Goal: Check status: Check status

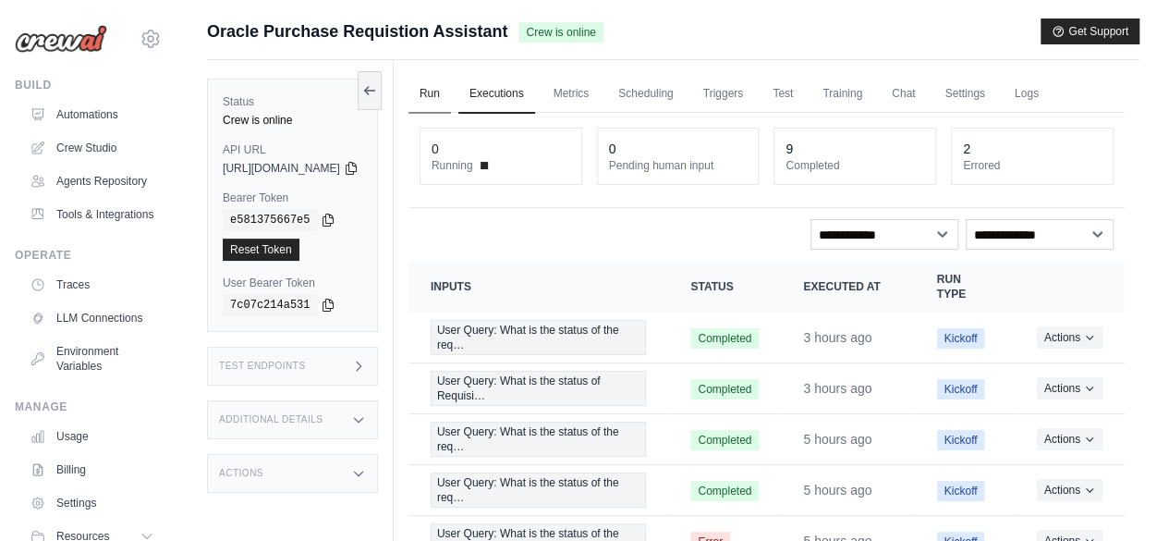
click at [451, 89] on link "Run" at bounding box center [430, 94] width 43 height 39
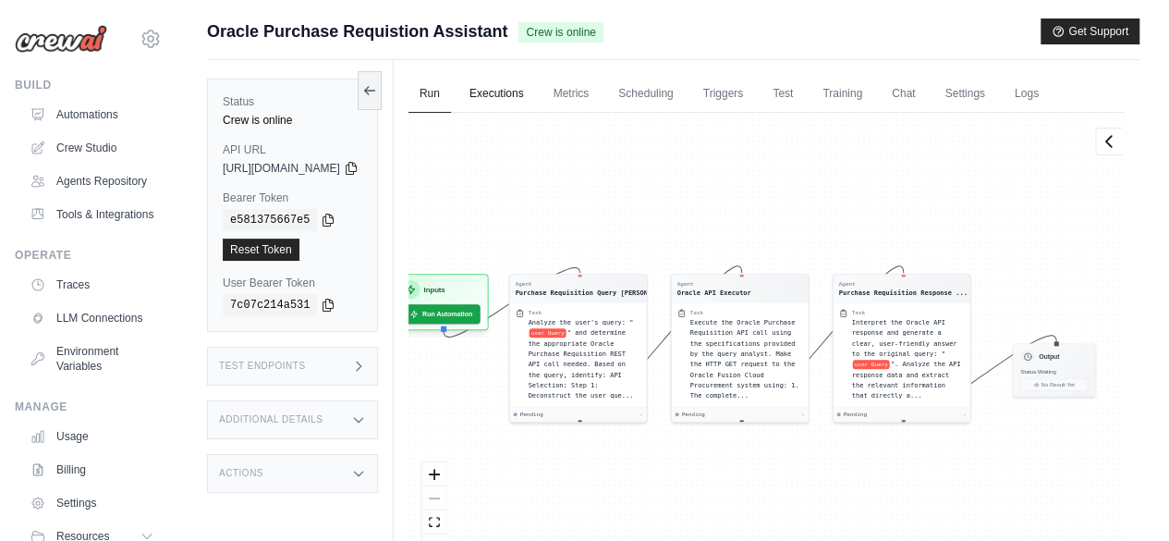
click at [529, 92] on link "Executions" at bounding box center [497, 94] width 77 height 39
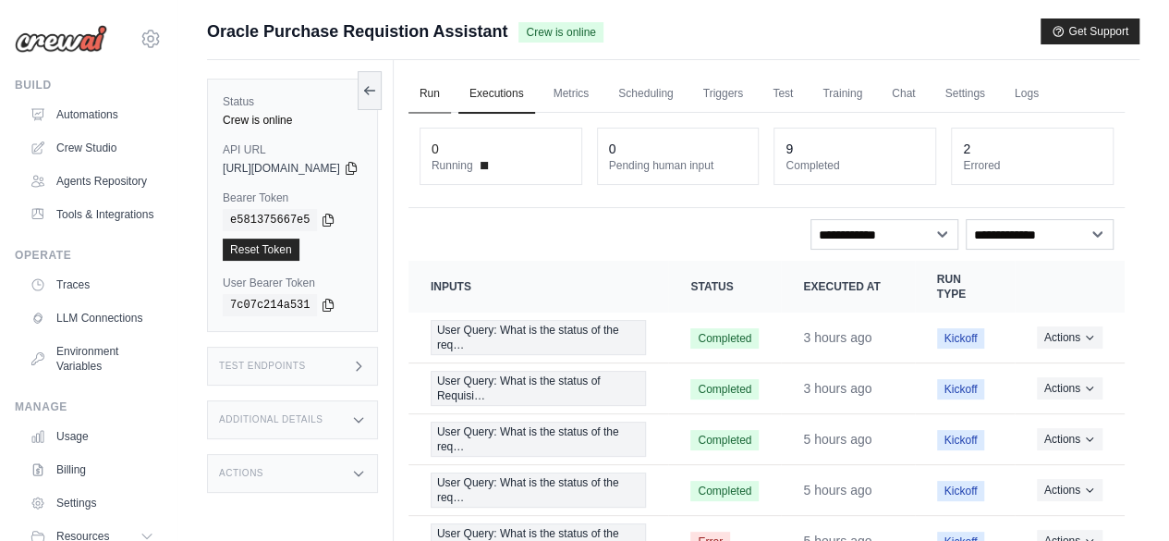
click at [451, 104] on link "Run" at bounding box center [430, 94] width 43 height 39
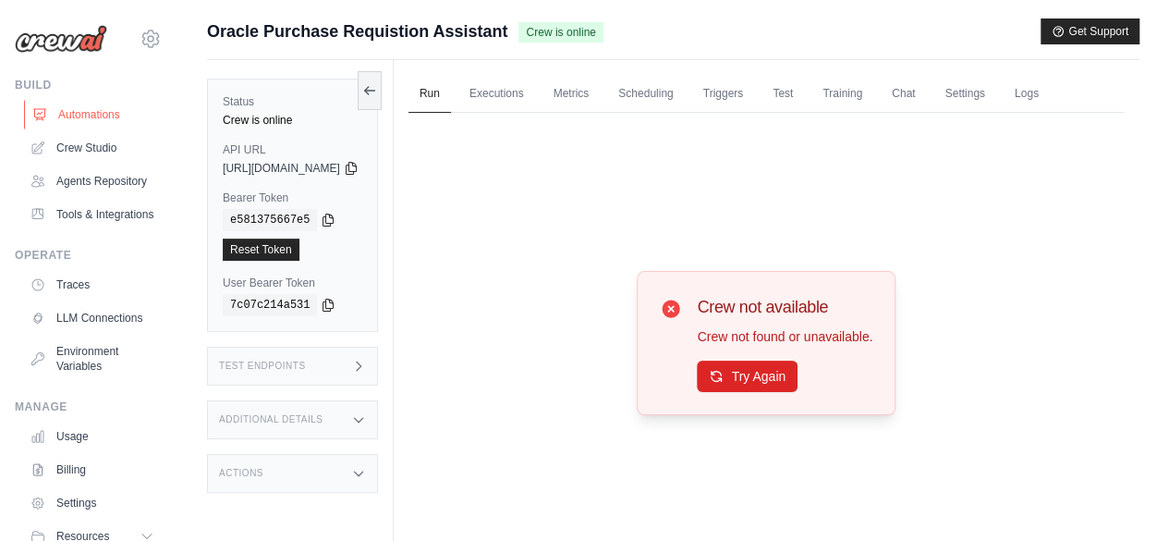
click at [67, 108] on link "Automations" at bounding box center [94, 115] width 140 height 30
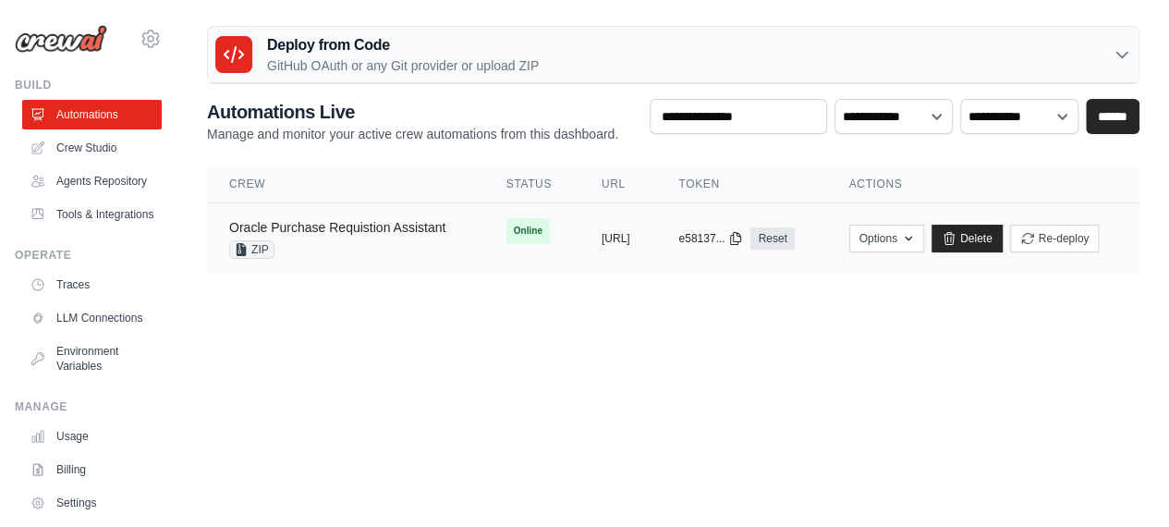
click at [324, 220] on link "Oracle Purchase Requistion Assistant" at bounding box center [337, 227] width 216 height 15
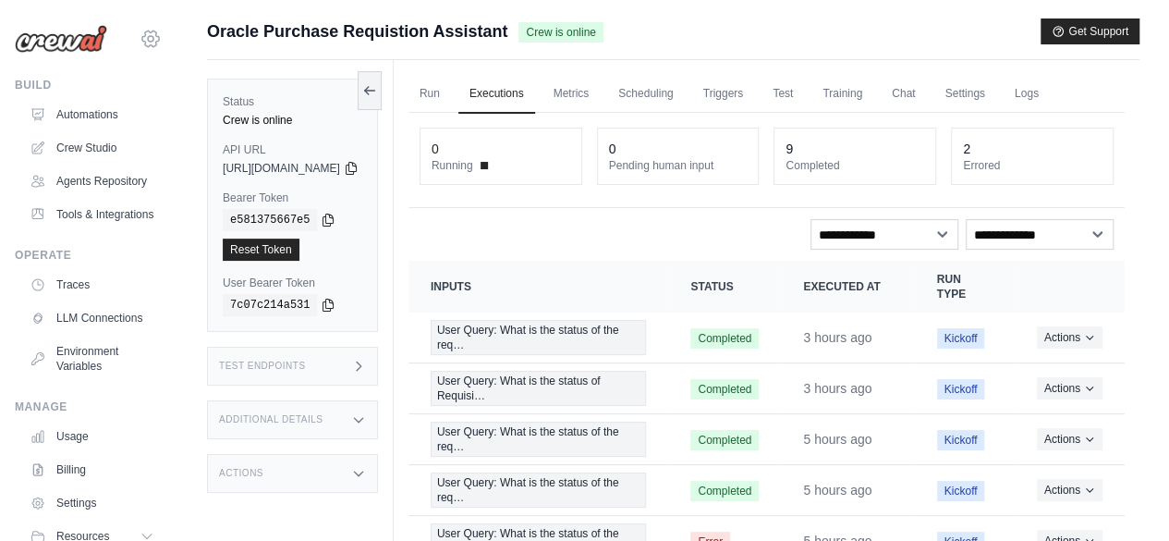
click at [142, 41] on icon at bounding box center [151, 39] width 22 height 22
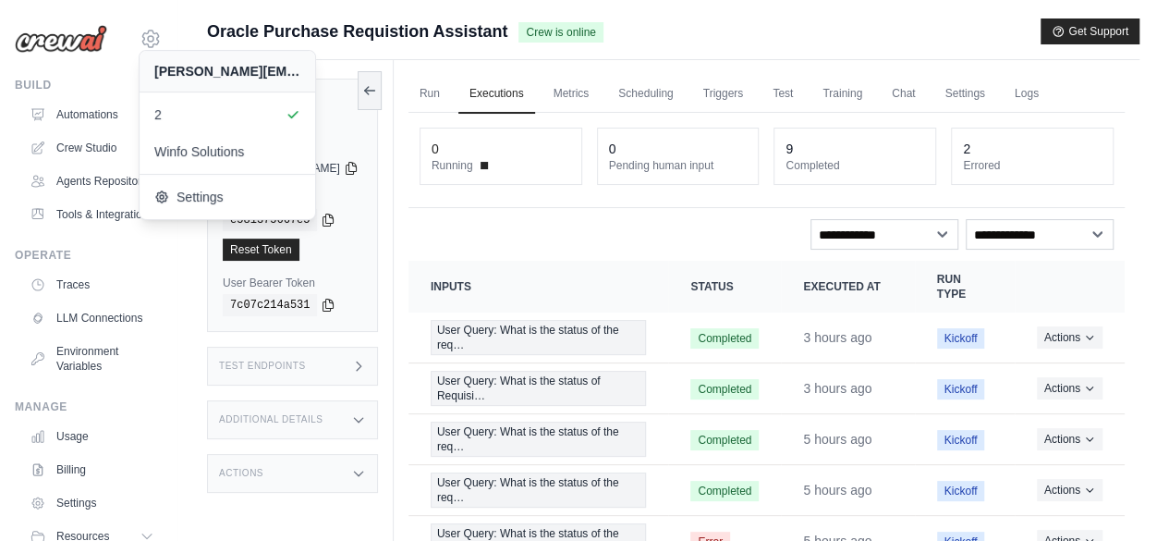
click at [726, 40] on div "Oracle Purchase Requistion Assistant Crew is online Get Support" at bounding box center [673, 31] width 933 height 26
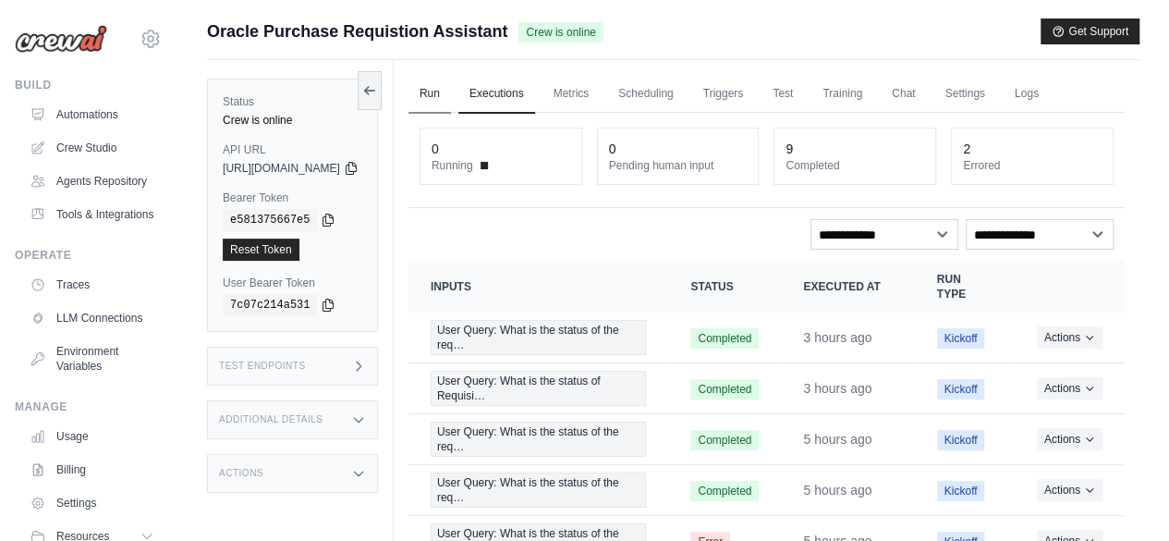
click at [451, 110] on link "Run" at bounding box center [430, 94] width 43 height 39
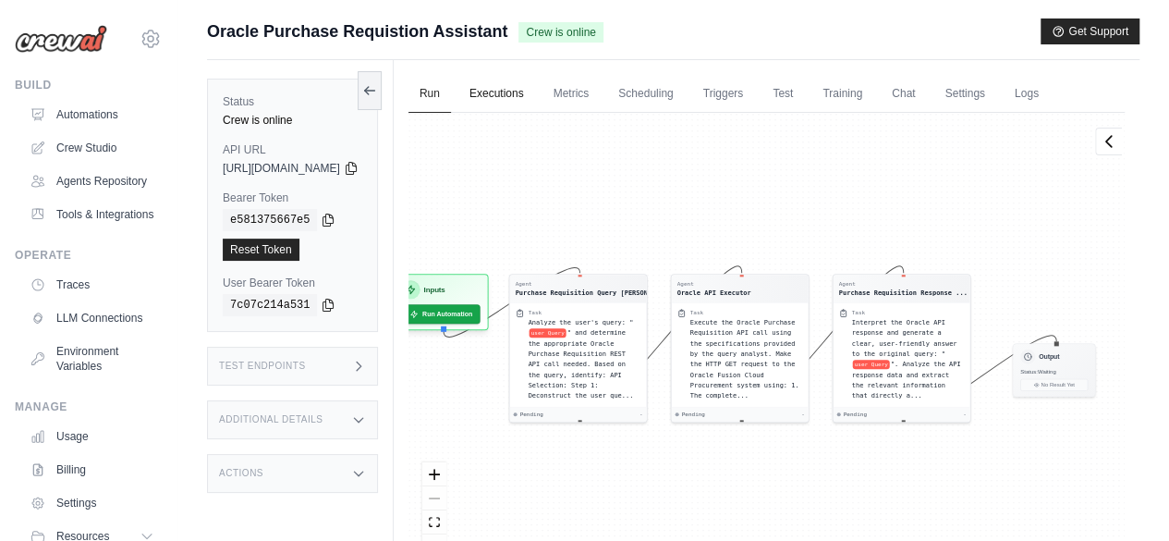
click at [525, 95] on link "Executions" at bounding box center [497, 94] width 77 height 39
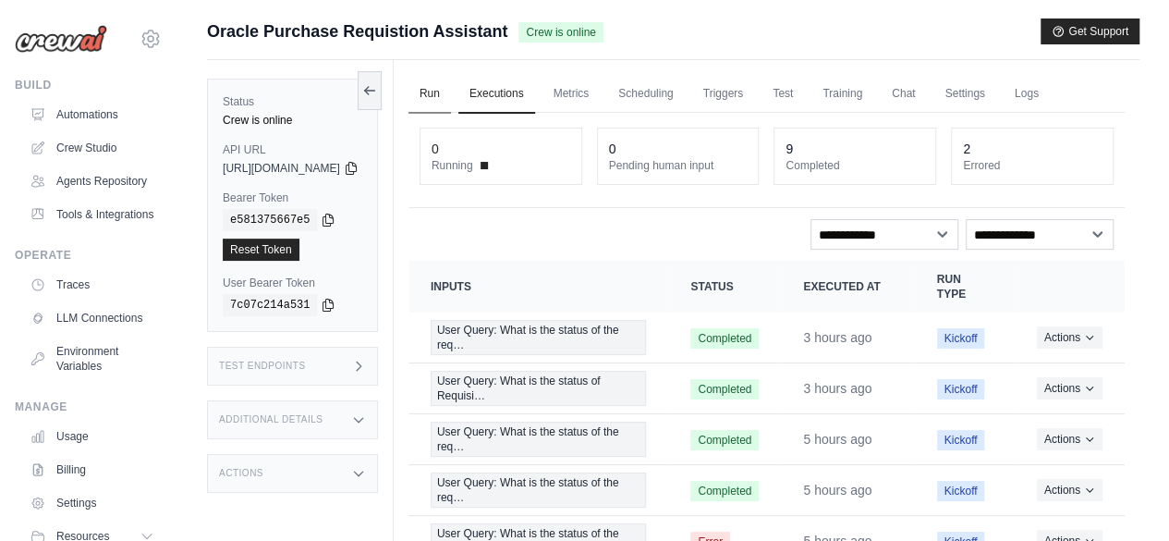
click at [451, 102] on link "Run" at bounding box center [430, 94] width 43 height 39
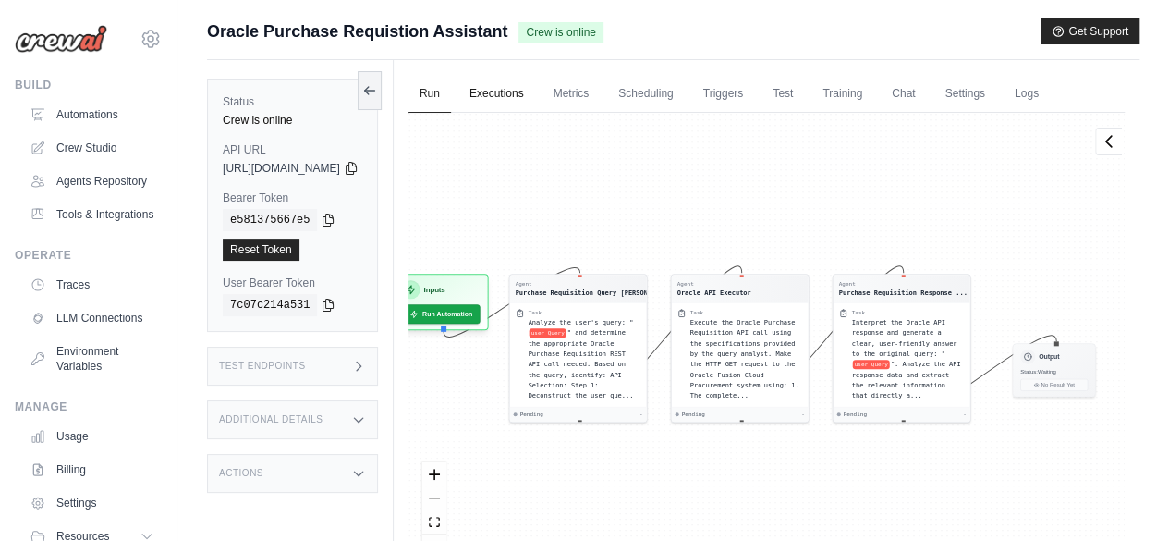
click at [535, 100] on link "Executions" at bounding box center [497, 94] width 77 height 39
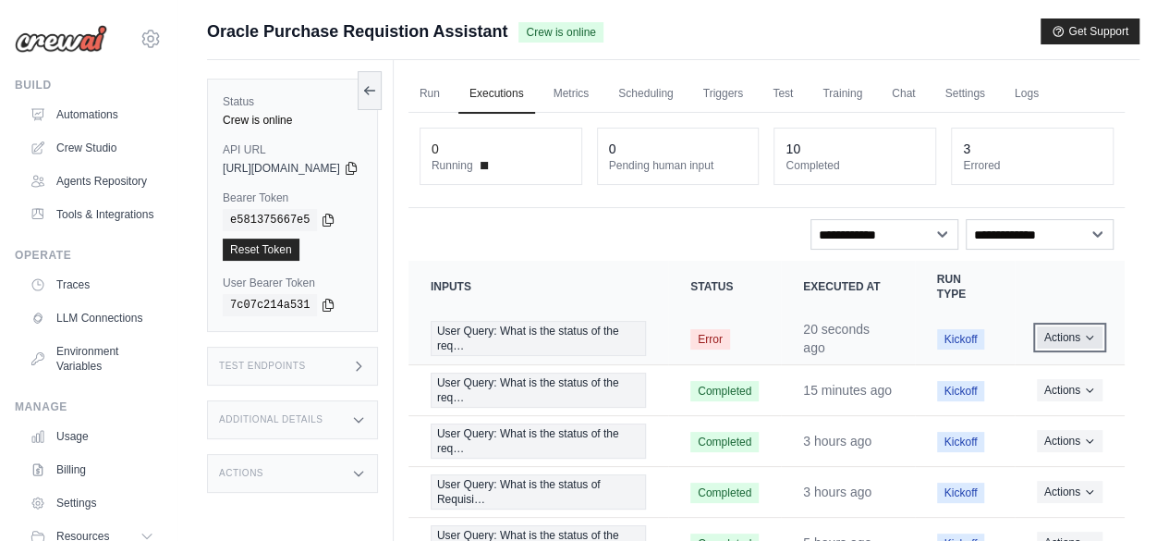
click at [1056, 336] on button "Actions" at bounding box center [1070, 337] width 66 height 22
click at [1052, 369] on link "View Details" at bounding box center [1044, 372] width 118 height 30
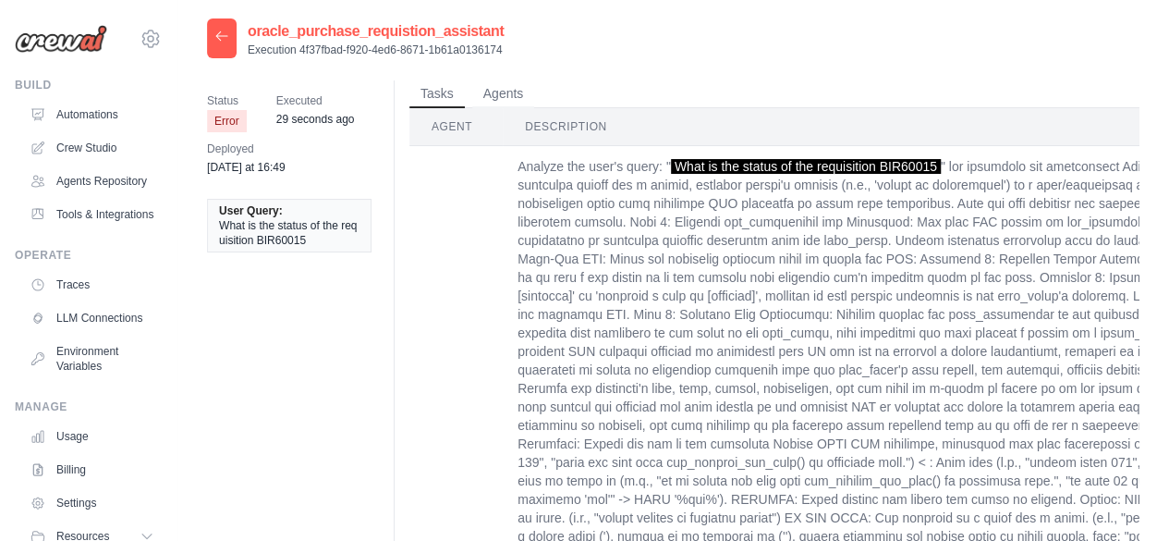
click at [226, 32] on icon at bounding box center [221, 36] width 15 height 15
